Goal: Task Accomplishment & Management: Complete application form

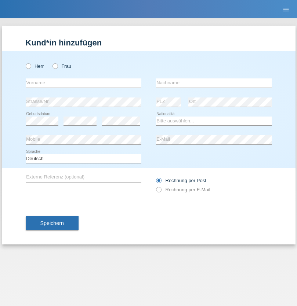
radio input "true"
click at [83, 83] on input "text" at bounding box center [84, 83] width 116 height 9
type input "Ganaj"
click at [214, 83] on input "text" at bounding box center [214, 83] width 116 height 9
type input "Fadil"
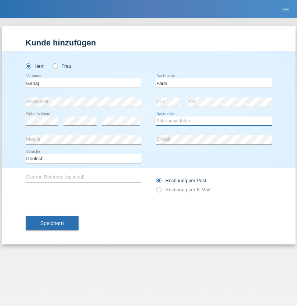
select select "XK"
select select "C"
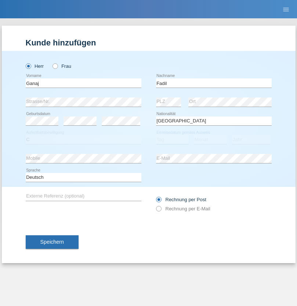
select select "11"
select select "08"
select select "2021"
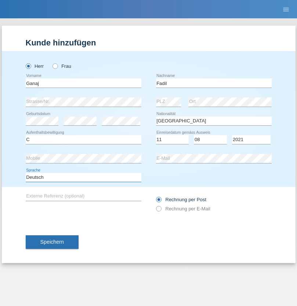
select select "en"
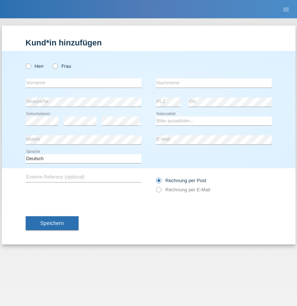
radio input "true"
click at [83, 83] on input "text" at bounding box center [84, 83] width 116 height 9
type input "Ibrahim"
click at [214, 83] on input "text" at bounding box center [214, 83] width 116 height 9
type input "Muja"
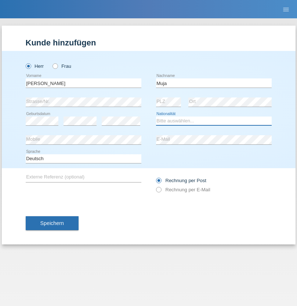
select select "XK"
select select "C"
select select "03"
select select "07"
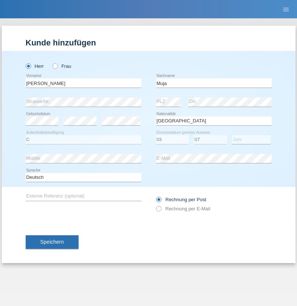
select select "2021"
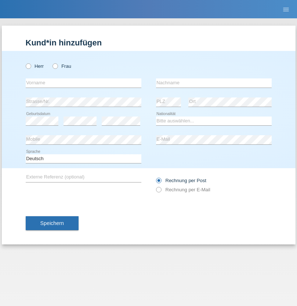
radio input "true"
click at [83, 83] on input "text" at bounding box center [84, 83] width 116 height 9
type input "[PERSON_NAME]"
click at [214, 83] on input "text" at bounding box center [214, 83] width 116 height 9
type input "Berger"
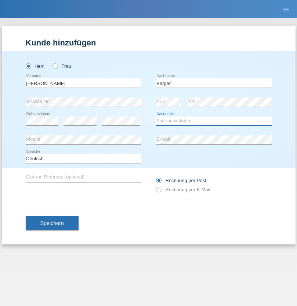
select select "CH"
radio input "true"
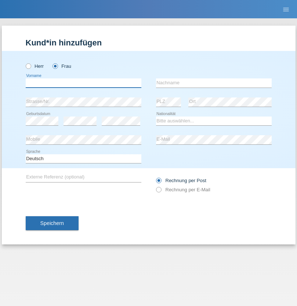
click at [83, 83] on input "text" at bounding box center [84, 83] width 116 height 9
type input "Teixeira da Silva Moço"
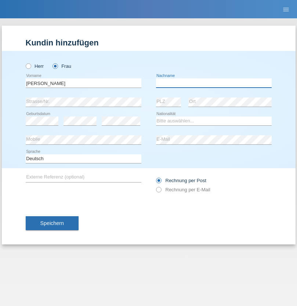
click at [214, 83] on input "text" at bounding box center [214, 83] width 116 height 9
type input "Paula"
select select "PT"
select select "C"
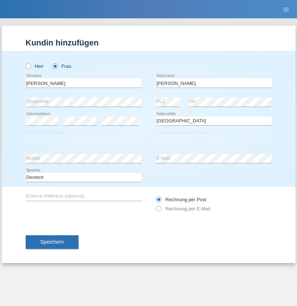
select select "28"
select select "03"
select select "2005"
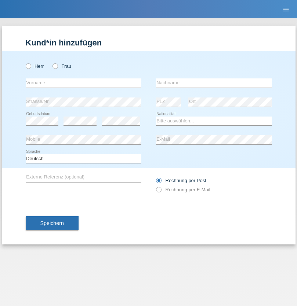
radio input "true"
click at [83, 83] on input "text" at bounding box center [84, 83] width 116 height 9
type input "Momand"
click at [214, 83] on input "text" at bounding box center [214, 83] width 116 height 9
type input "Azmat"
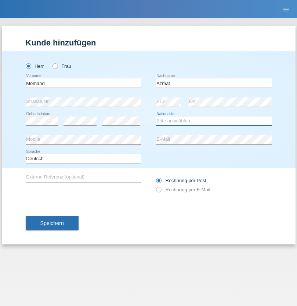
select select "CH"
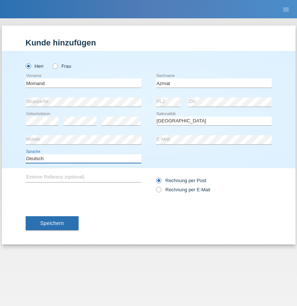
select select "en"
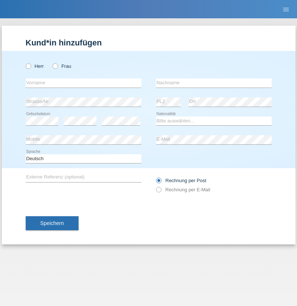
radio input "true"
click at [83, 83] on input "text" at bounding box center [84, 83] width 116 height 9
type input "Allan"
click at [214, 83] on input "text" at bounding box center [214, 83] width 116 height 9
type input "Theurillat"
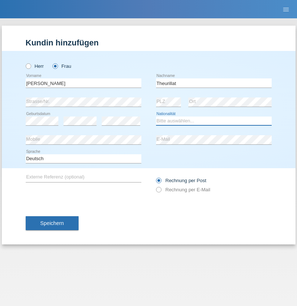
select select "CH"
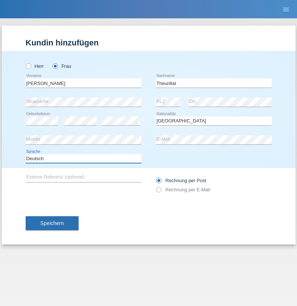
select select "en"
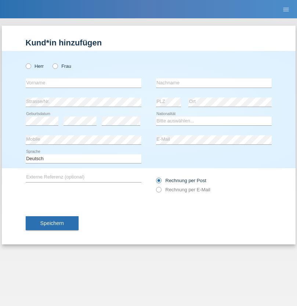
radio input "true"
click at [83, 83] on input "text" at bounding box center [84, 83] width 116 height 9
type input "Jack"
click at [214, 83] on input "text" at bounding box center [214, 83] width 116 height 9
type input "Graf"
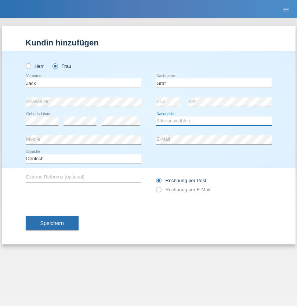
select select "CH"
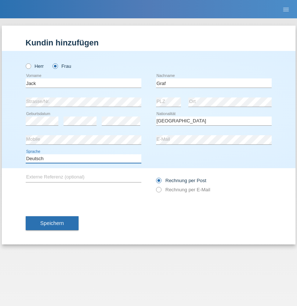
select select "en"
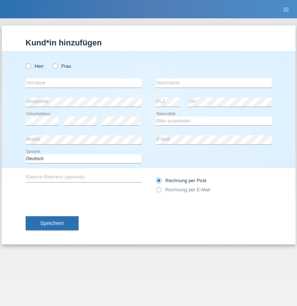
radio input "true"
click at [83, 83] on input "text" at bounding box center [84, 83] width 116 height 9
type input "Teklay"
click at [214, 83] on input "text" at bounding box center [214, 83] width 116 height 9
type input "Fiori"
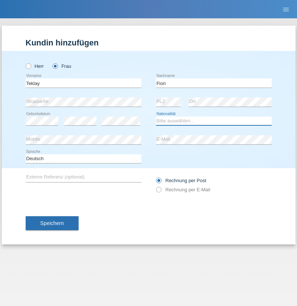
select select "ER"
select select "C"
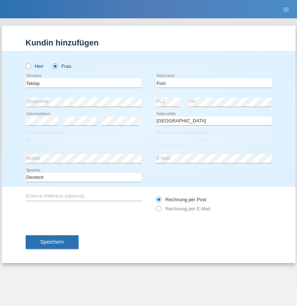
select select "11"
select select "08"
select select "2021"
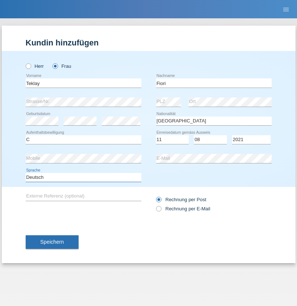
select select "en"
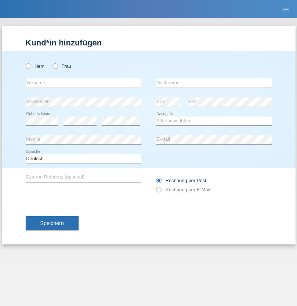
radio input "true"
click at [83, 83] on input "text" at bounding box center [84, 83] width 116 height 9
type input "Sadia"
click at [214, 83] on input "text" at bounding box center [214, 83] width 116 height 9
type input "Nejmaoui"
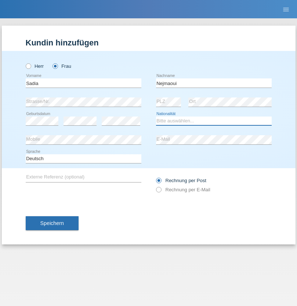
select select "MA"
select select "C"
select select "01"
select select "06"
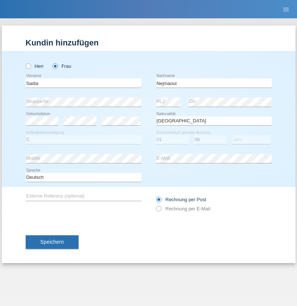
select select "1964"
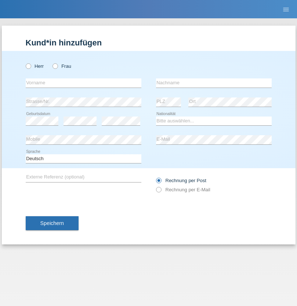
radio input "true"
click at [83, 83] on input "text" at bounding box center [84, 83] width 116 height 9
type input "[PERSON_NAME]"
click at [214, 83] on input "text" at bounding box center [214, 83] width 116 height 9
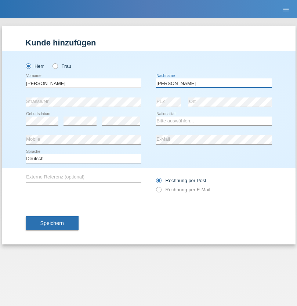
type input "[PERSON_NAME]"
select select "CH"
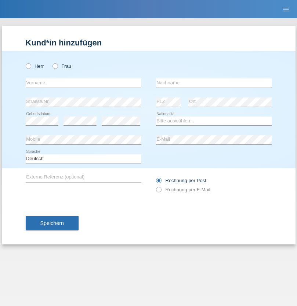
radio input "true"
click at [83, 83] on input "text" at bounding box center [84, 83] width 116 height 9
type input "Thivagaran"
click at [214, 83] on input "text" at bounding box center [214, 83] width 116 height 9
type input "Selvanayagam"
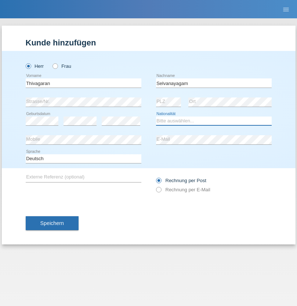
select select "LK"
select select "C"
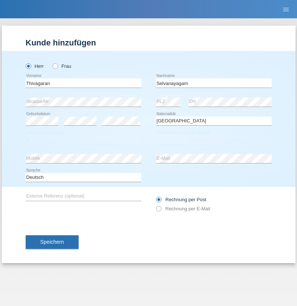
select select "23"
select select "03"
select select "2021"
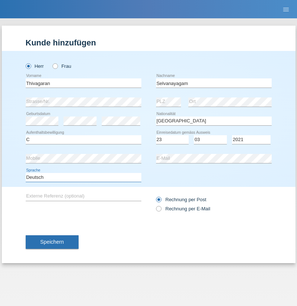
select select "en"
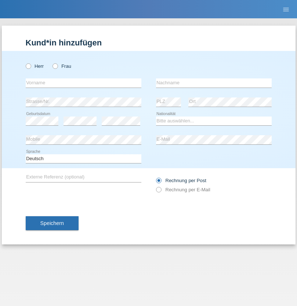
radio input "true"
click at [83, 83] on input "text" at bounding box center [84, 83] width 116 height 9
type input "Monika"
click at [214, 83] on input "text" at bounding box center [214, 83] width 116 height 9
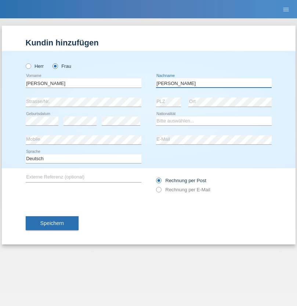
type input "Keller"
select select "CH"
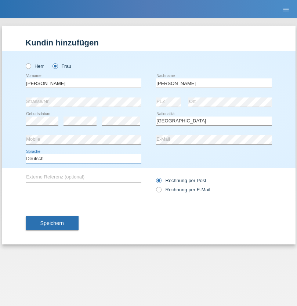
select select "en"
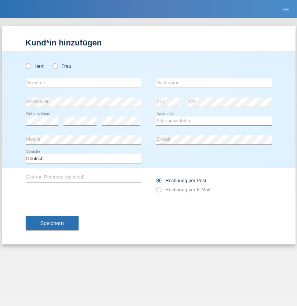
radio input "true"
click at [83, 83] on input "text" at bounding box center [84, 83] width 116 height 9
type input "Tymur"
click at [214, 83] on input "text" at bounding box center [214, 83] width 116 height 9
type input "[PERSON_NAME]"
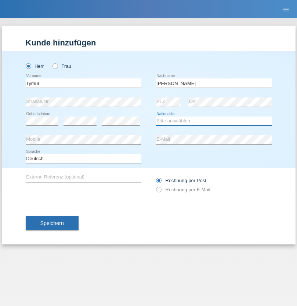
select select "UA"
select select "C"
select select "20"
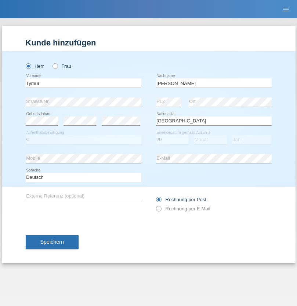
select select "08"
select select "2021"
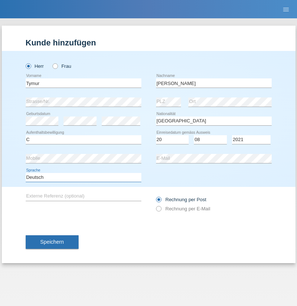
select select "en"
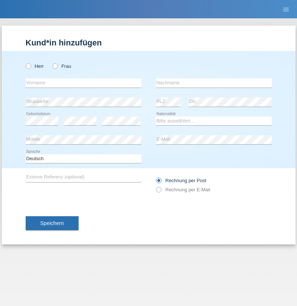
radio input "true"
click at [83, 83] on input "text" at bounding box center [84, 83] width 116 height 9
type input "Tymur"
click at [214, 83] on input "text" at bounding box center [214, 83] width 116 height 9
type input "Hunderchuj"
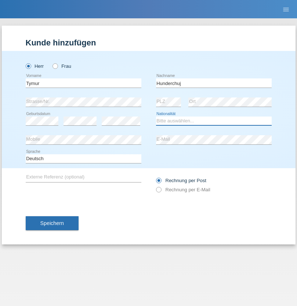
select select "UA"
select select "C"
select select "20"
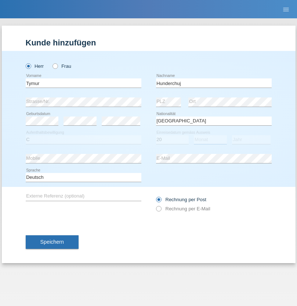
select select "08"
select select "2021"
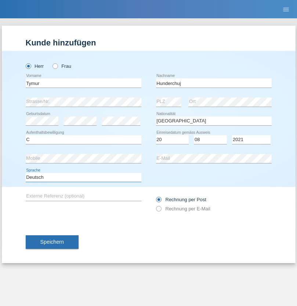
select select "en"
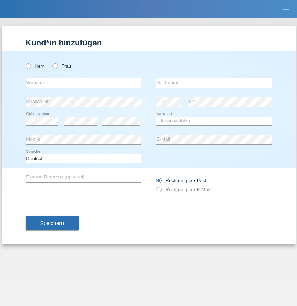
radio input "true"
click at [83, 83] on input "text" at bounding box center [84, 83] width 116 height 9
type input "[PERSON_NAME]"
click at [214, 83] on input "text" at bounding box center [214, 83] width 116 height 9
type input "Tropp"
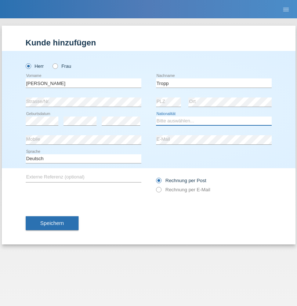
select select "SK"
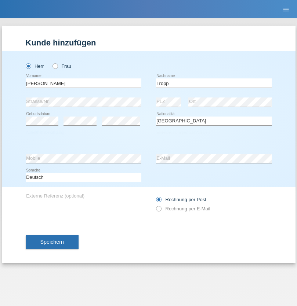
select select "C"
select select "11"
select select "08"
select select "2021"
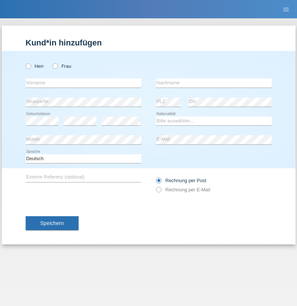
radio input "true"
click at [83, 83] on input "text" at bounding box center [84, 83] width 116 height 9
type input "Dirk"
click at [214, 83] on input "text" at bounding box center [214, 83] width 116 height 9
type input "Ringle"
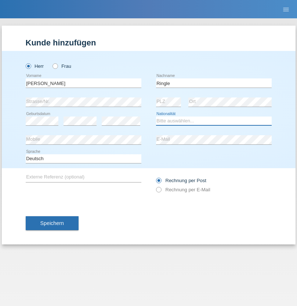
select select "DE"
select select "C"
select select "06"
select select "01"
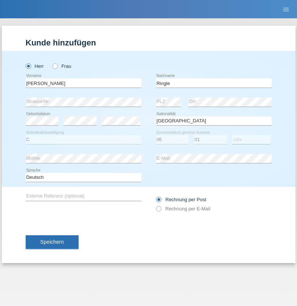
select select "2021"
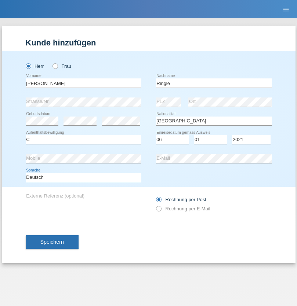
select select "en"
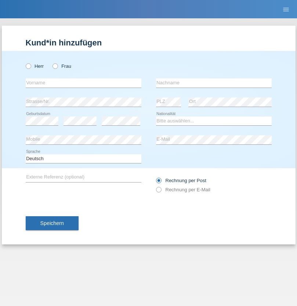
radio input "true"
click at [83, 83] on input "text" at bounding box center [84, 83] width 116 height 9
type input "Junior"
click at [214, 83] on input "text" at bounding box center [214, 83] width 116 height 9
type input "[PERSON_NAME]"
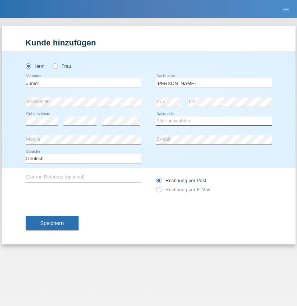
select select "CH"
radio input "true"
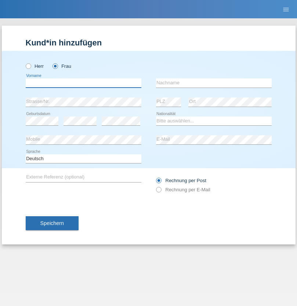
click at [83, 83] on input "text" at bounding box center [84, 83] width 116 height 9
type input "Maria Fernanda"
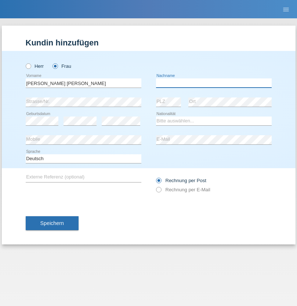
click at [214, 83] on input "text" at bounding box center [214, 83] width 116 height 9
type input "Knusel Campillo"
select select "CH"
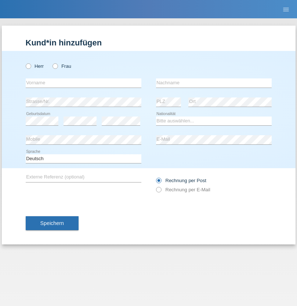
radio input "true"
click at [83, 83] on input "text" at bounding box center [84, 83] width 116 height 9
type input "Beqiri"
click at [214, 83] on input "text" at bounding box center [214, 83] width 116 height 9
type input "Shpresa"
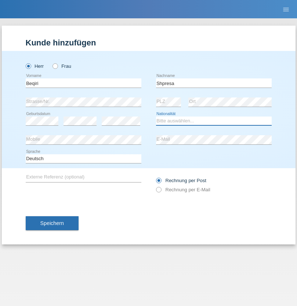
select select "XK"
select select "C"
select select "08"
select select "02"
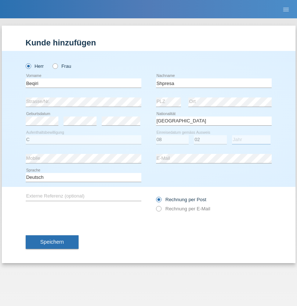
select select "1979"
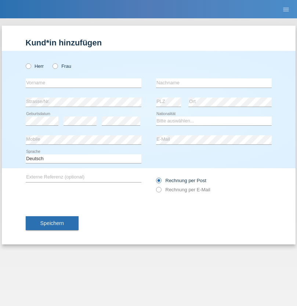
radio input "true"
click at [83, 83] on input "text" at bounding box center [84, 83] width 116 height 9
type input "[PERSON_NAME]"
click at [214, 83] on input "text" at bounding box center [214, 83] width 116 height 9
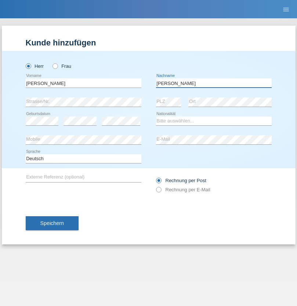
type input "[PERSON_NAME]"
select select "CH"
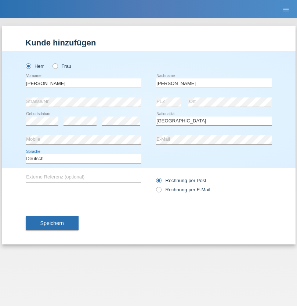
select select "en"
